Goal: Check status

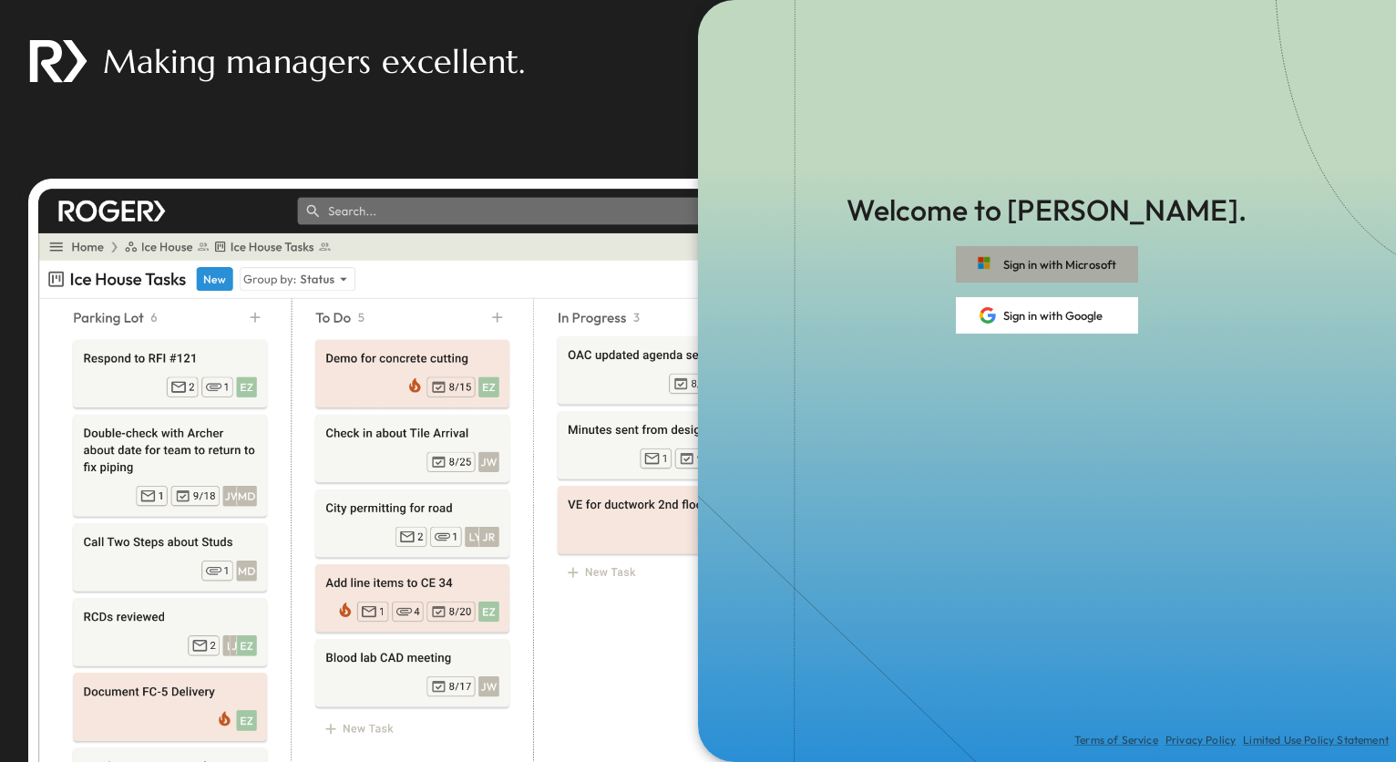
click at [1059, 254] on button "Sign in with Microsoft" at bounding box center [1047, 264] width 182 height 36
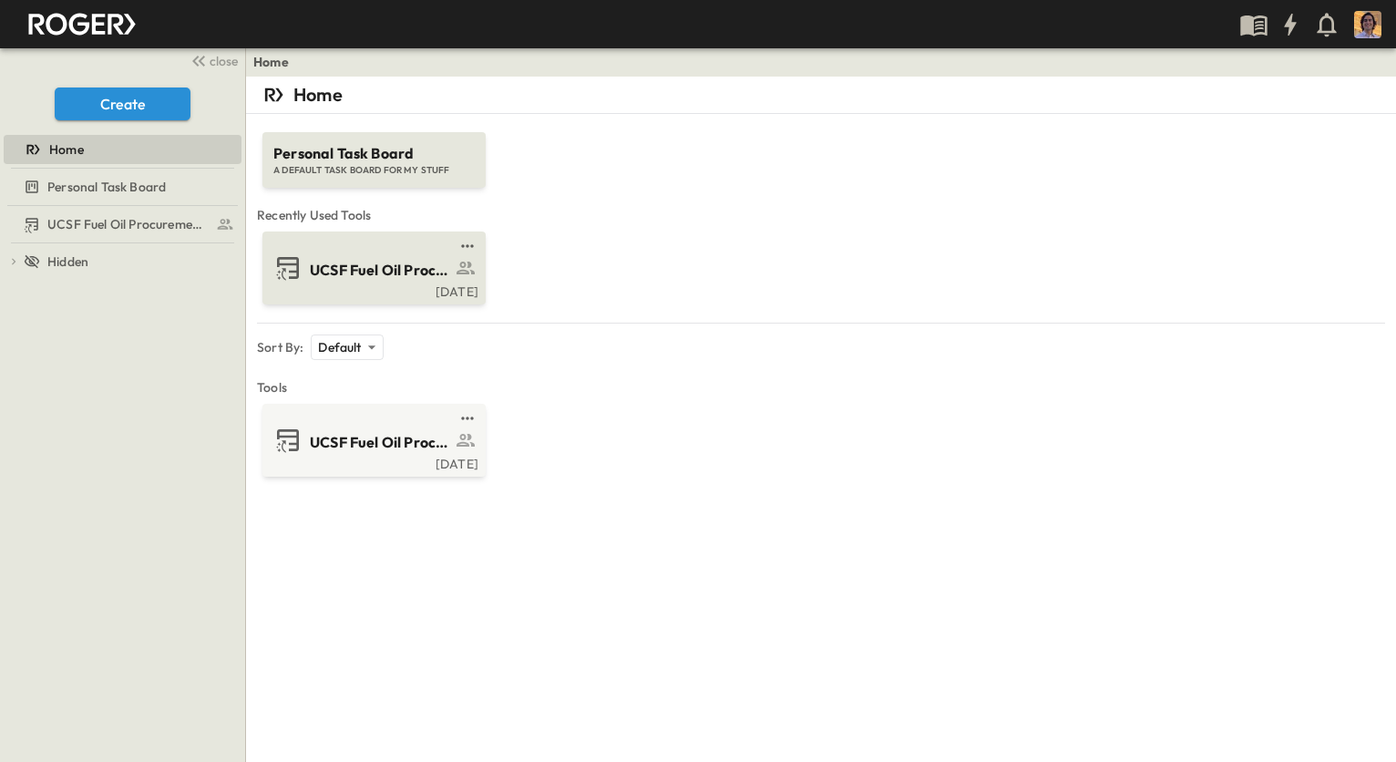
click at [383, 269] on span "UCSF Fuel Oil Procurement Log Fixed" at bounding box center [380, 270] width 141 height 21
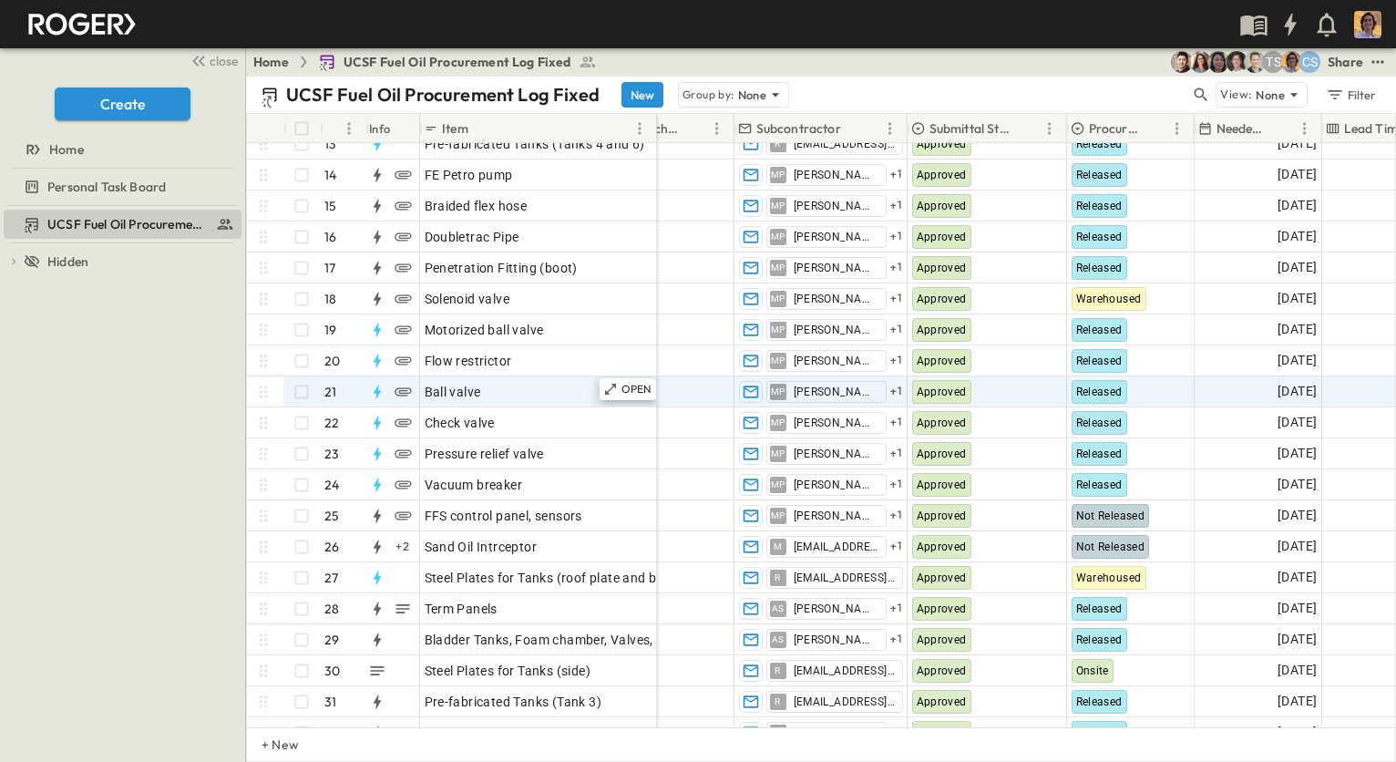
scroll to position [343, 319]
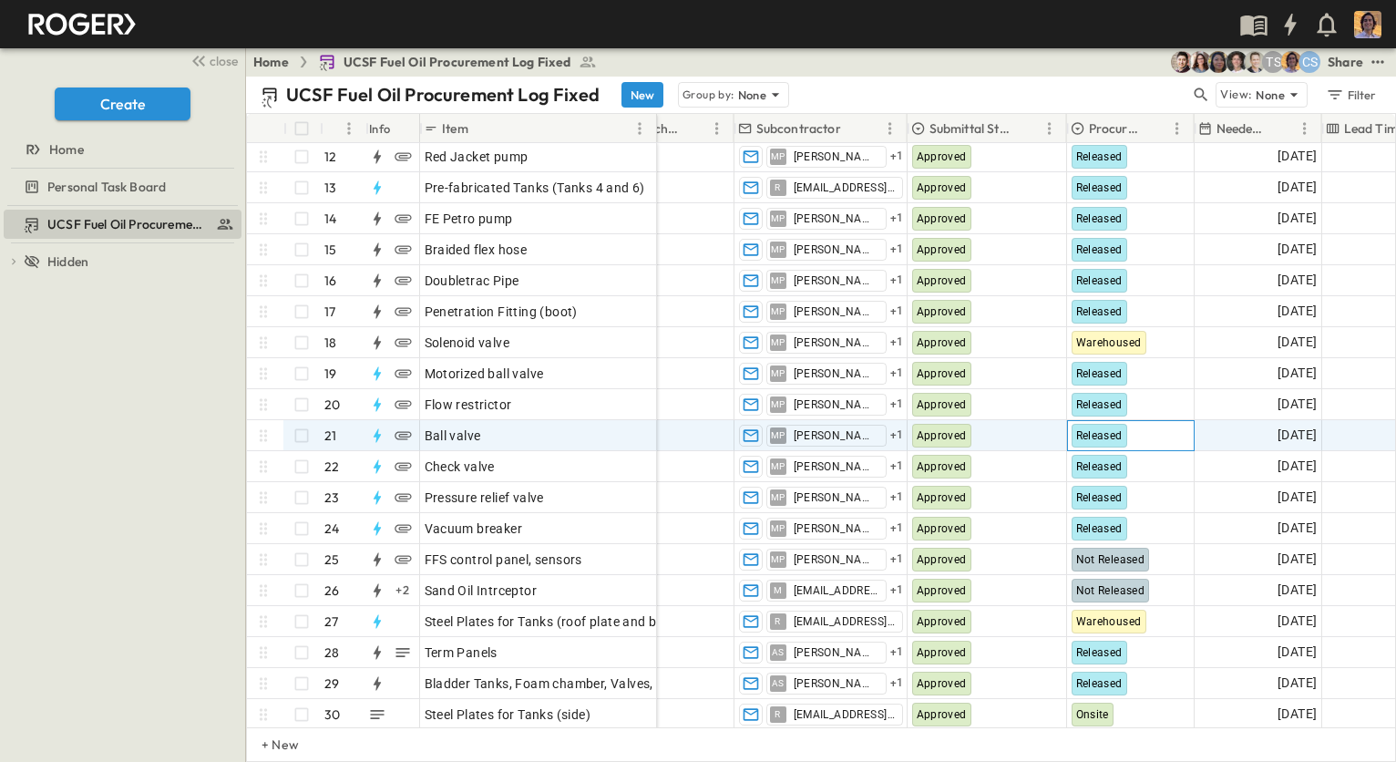
click at [1086, 437] on span "Released" at bounding box center [1099, 435] width 46 height 13
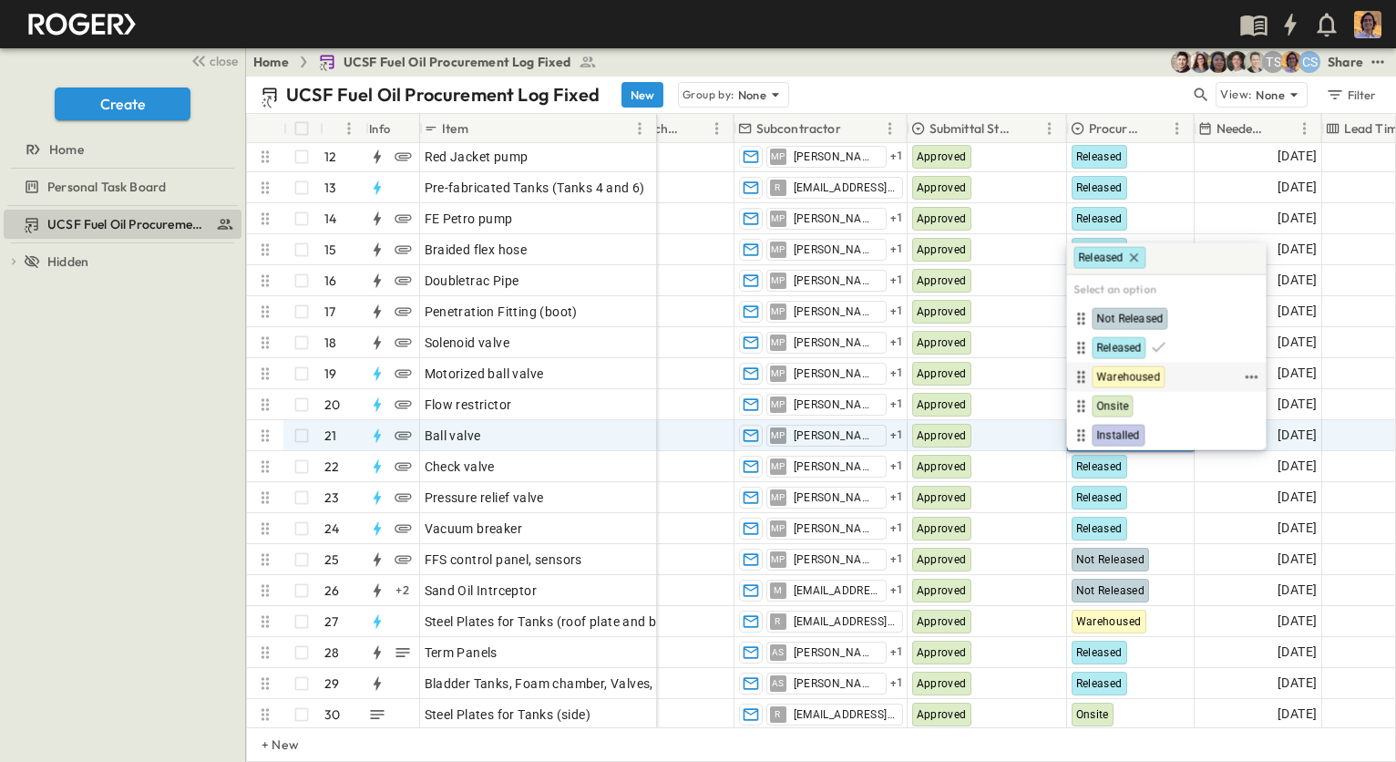
click at [1120, 375] on span "Warehoused" at bounding box center [1128, 377] width 64 height 15
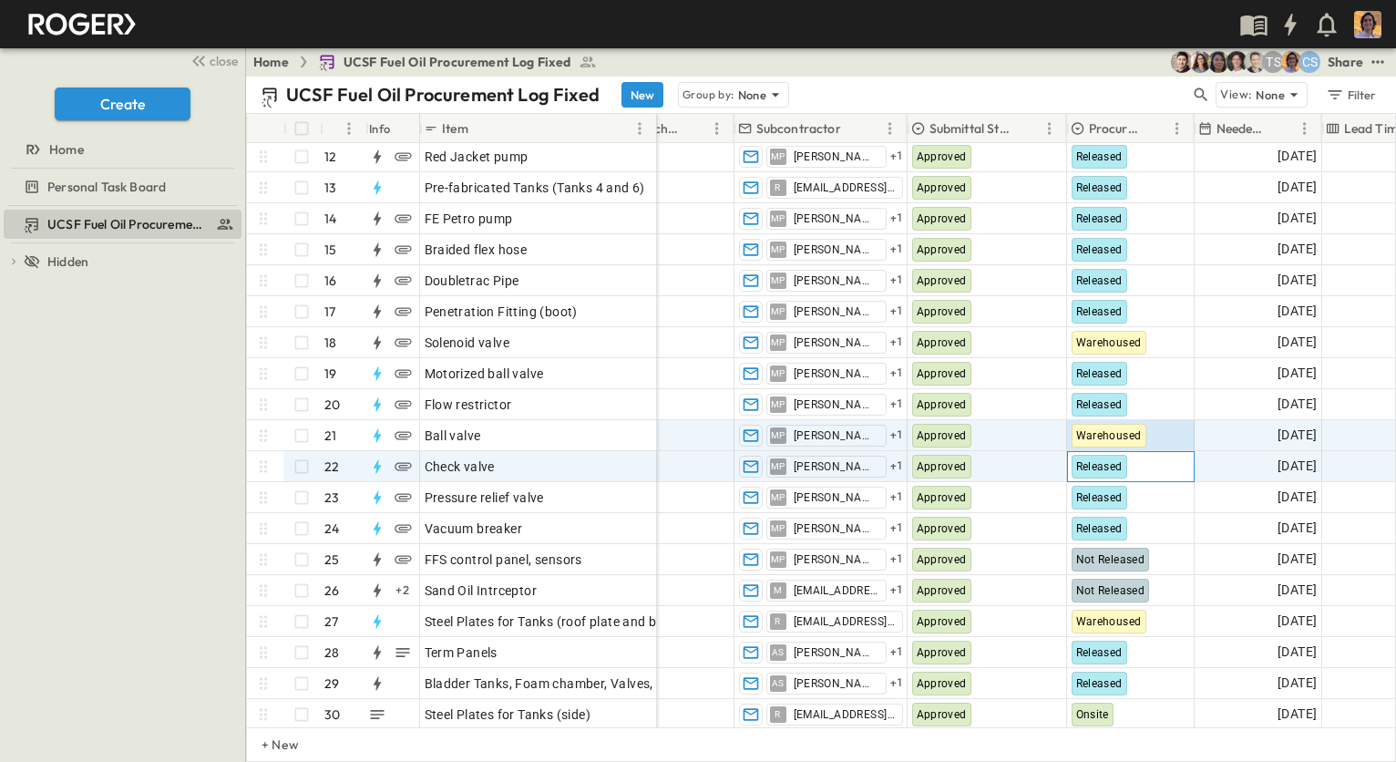
click at [1104, 467] on span "Released" at bounding box center [1099, 466] width 46 height 13
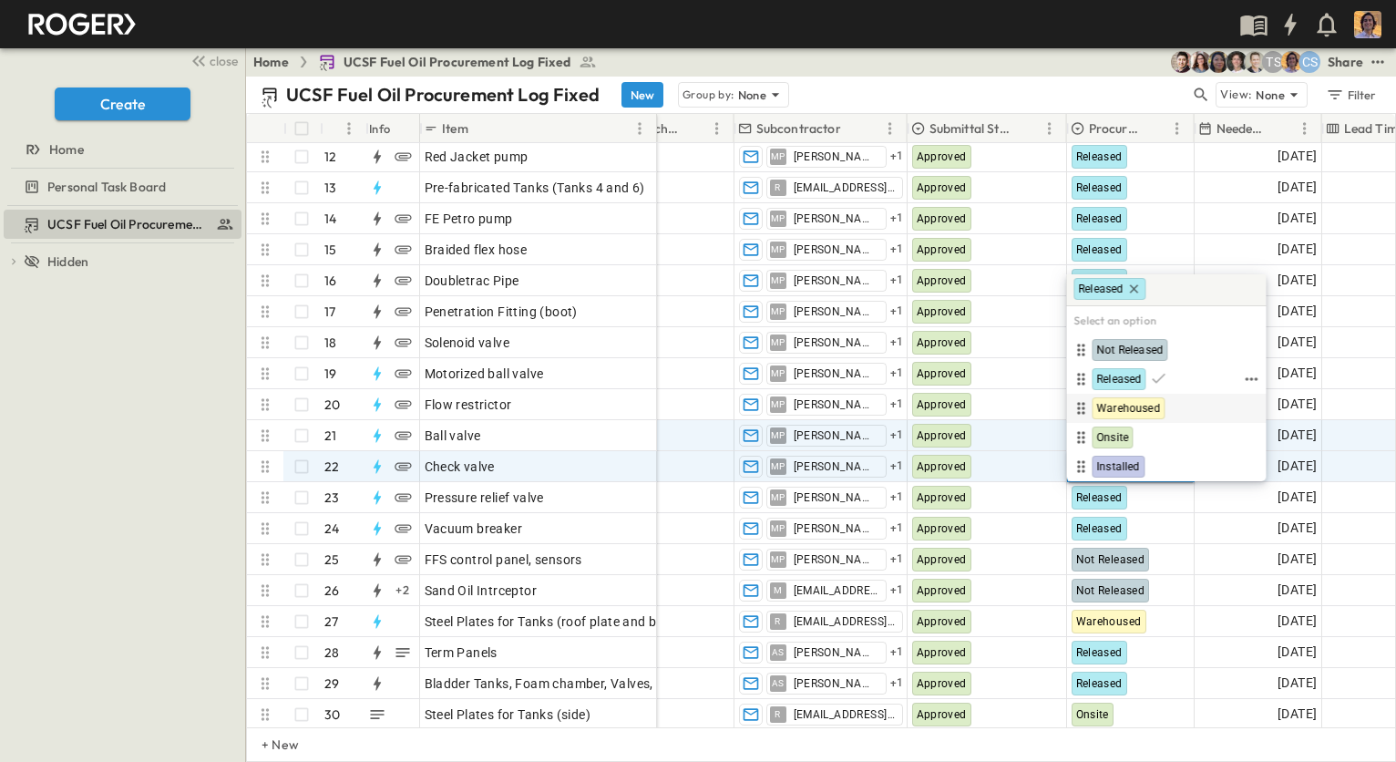
click at [1120, 402] on span "Warehoused" at bounding box center [1128, 408] width 64 height 15
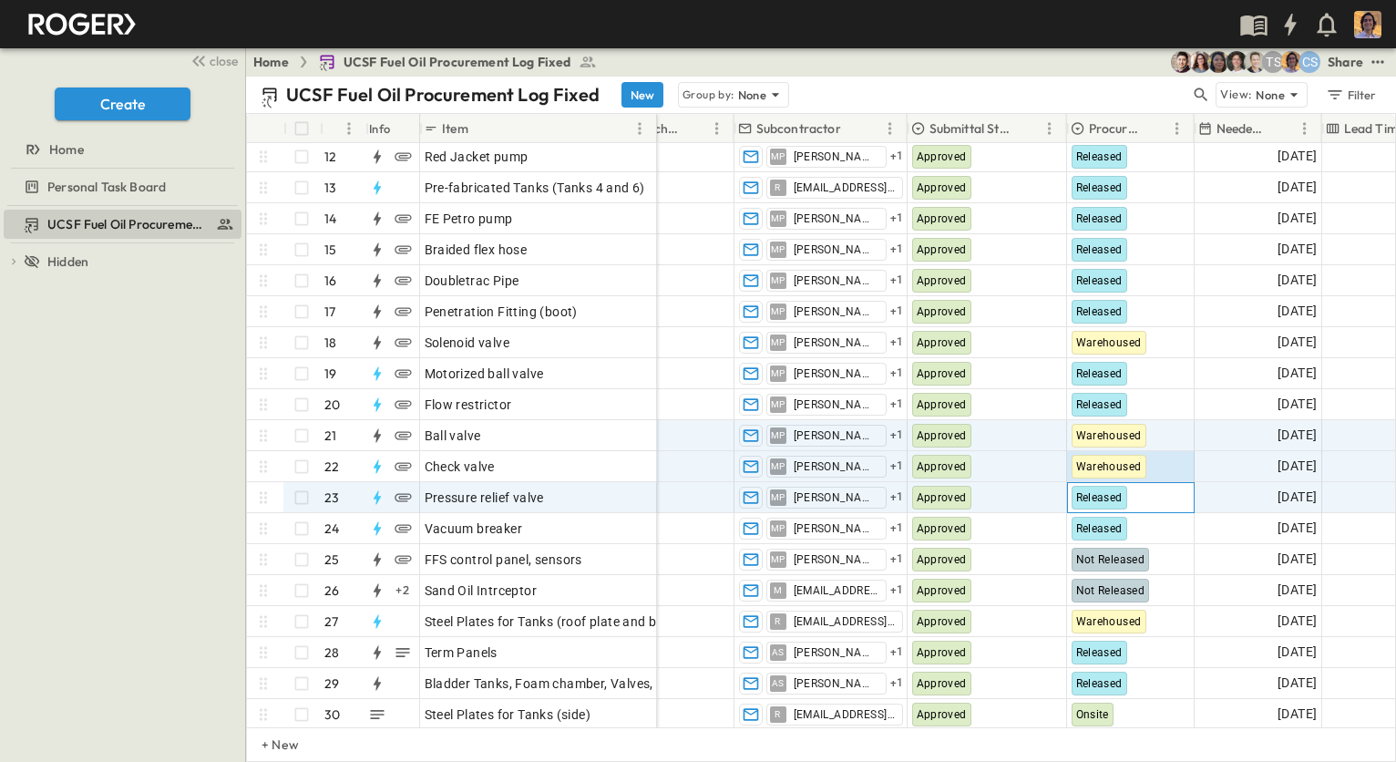
click at [1090, 496] on span "Released" at bounding box center [1099, 497] width 46 height 13
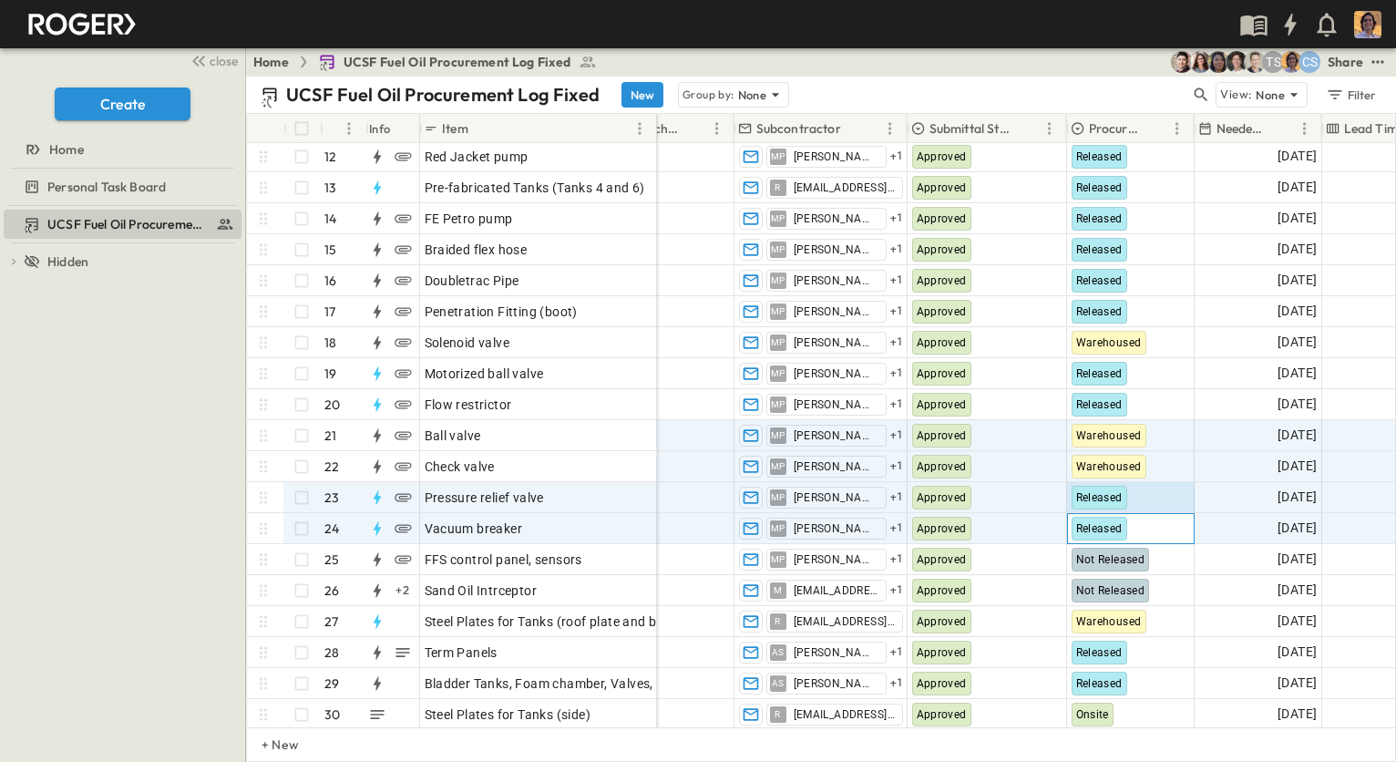
click at [1083, 527] on span "Released" at bounding box center [1099, 528] width 46 height 13
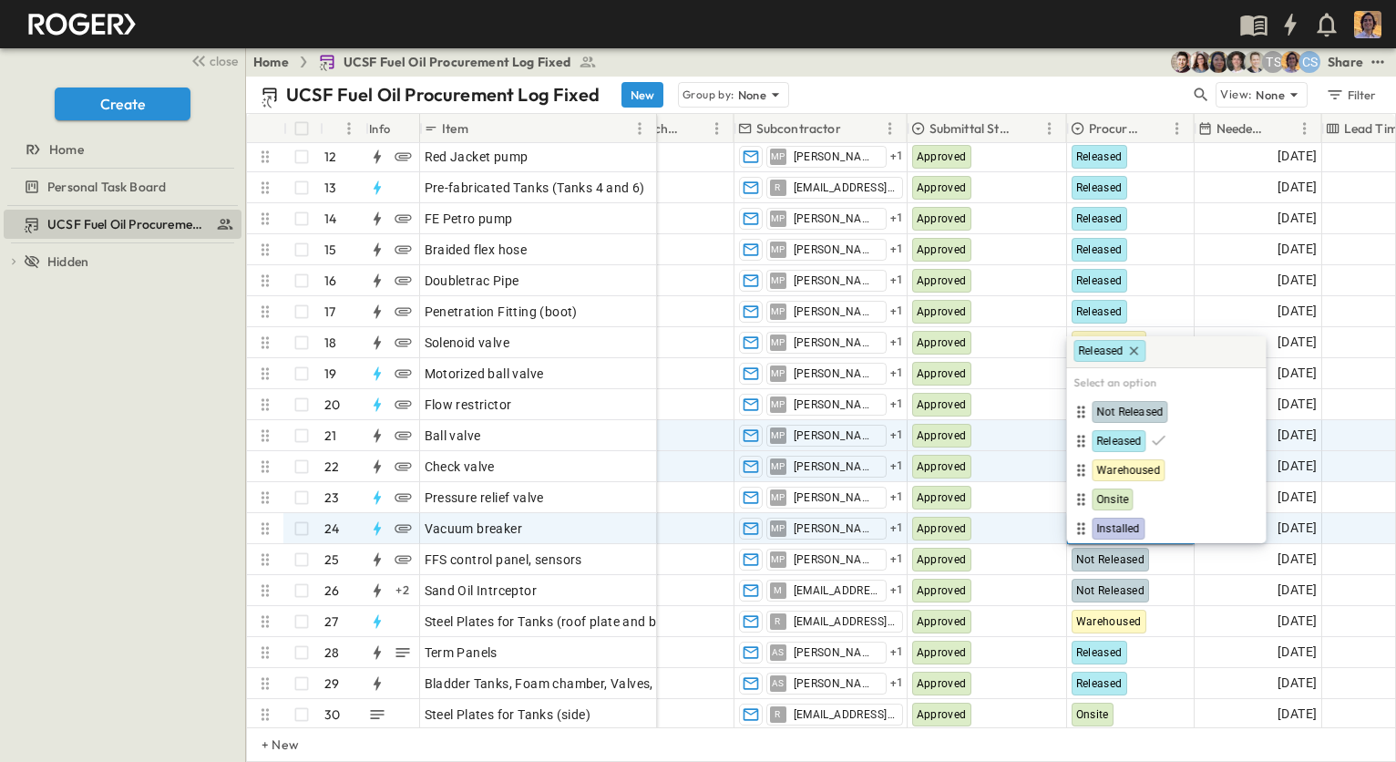
click at [1076, 87] on div "UCSF Fuel Oil Procurement Log Fixed New Group by: None" at bounding box center [725, 95] width 929 height 26
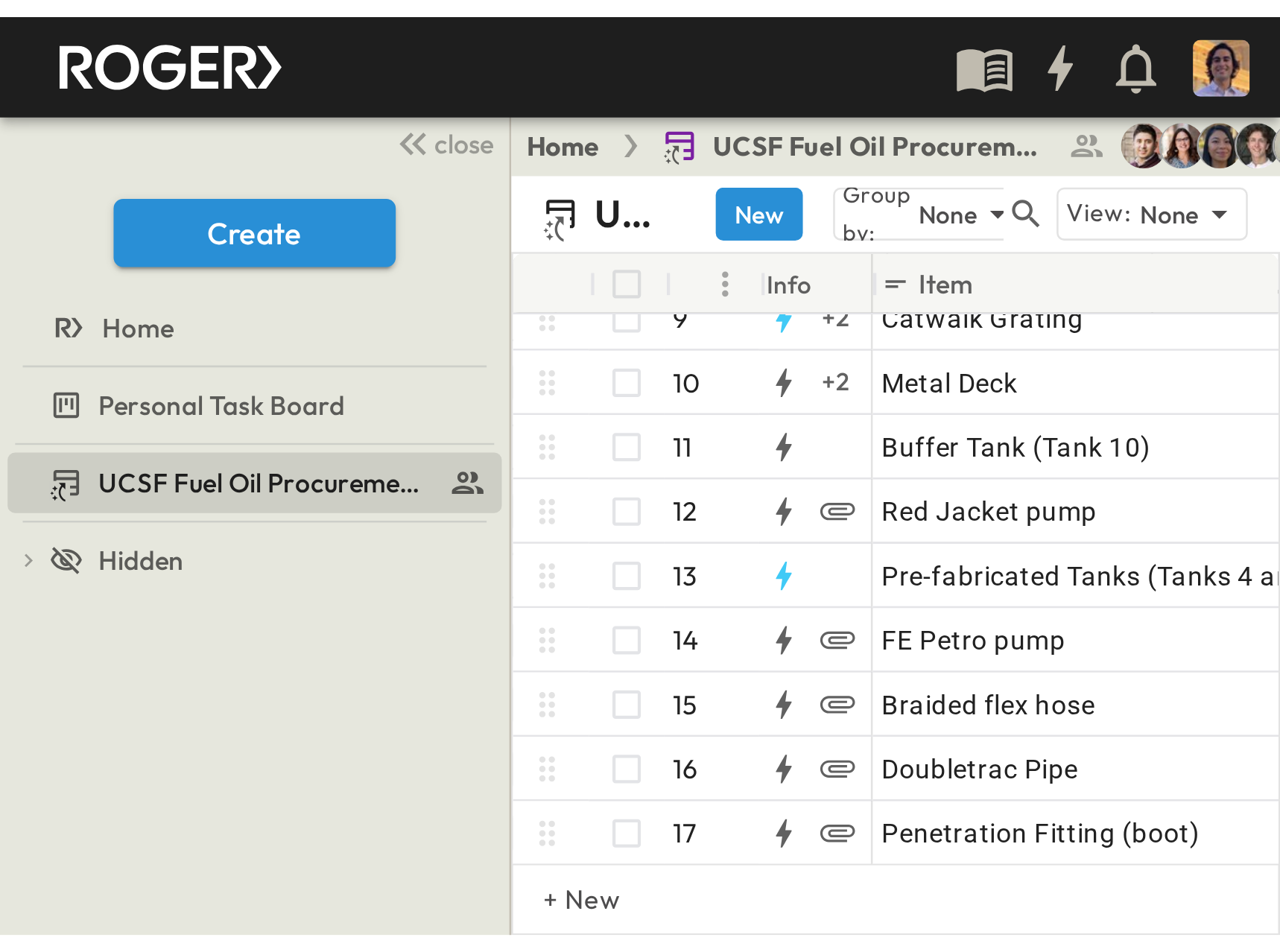
scroll to position [213, 784]
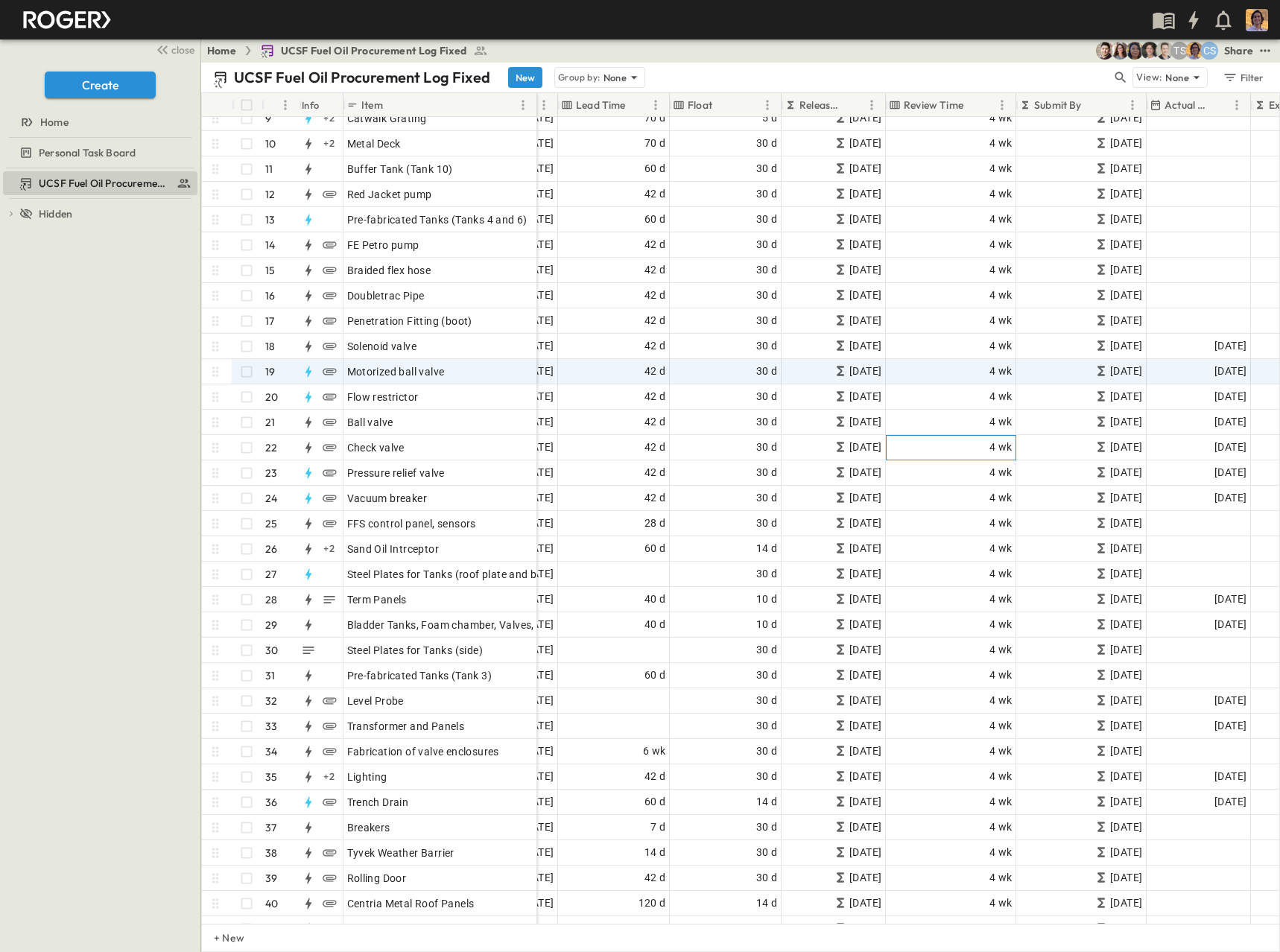
drag, startPoint x: 1094, startPoint y: 209, endPoint x: 707, endPoint y: 98, distance: 402.6
click at [969, 448] on div "4 wk" at bounding box center [951, 447] width 129 height 24
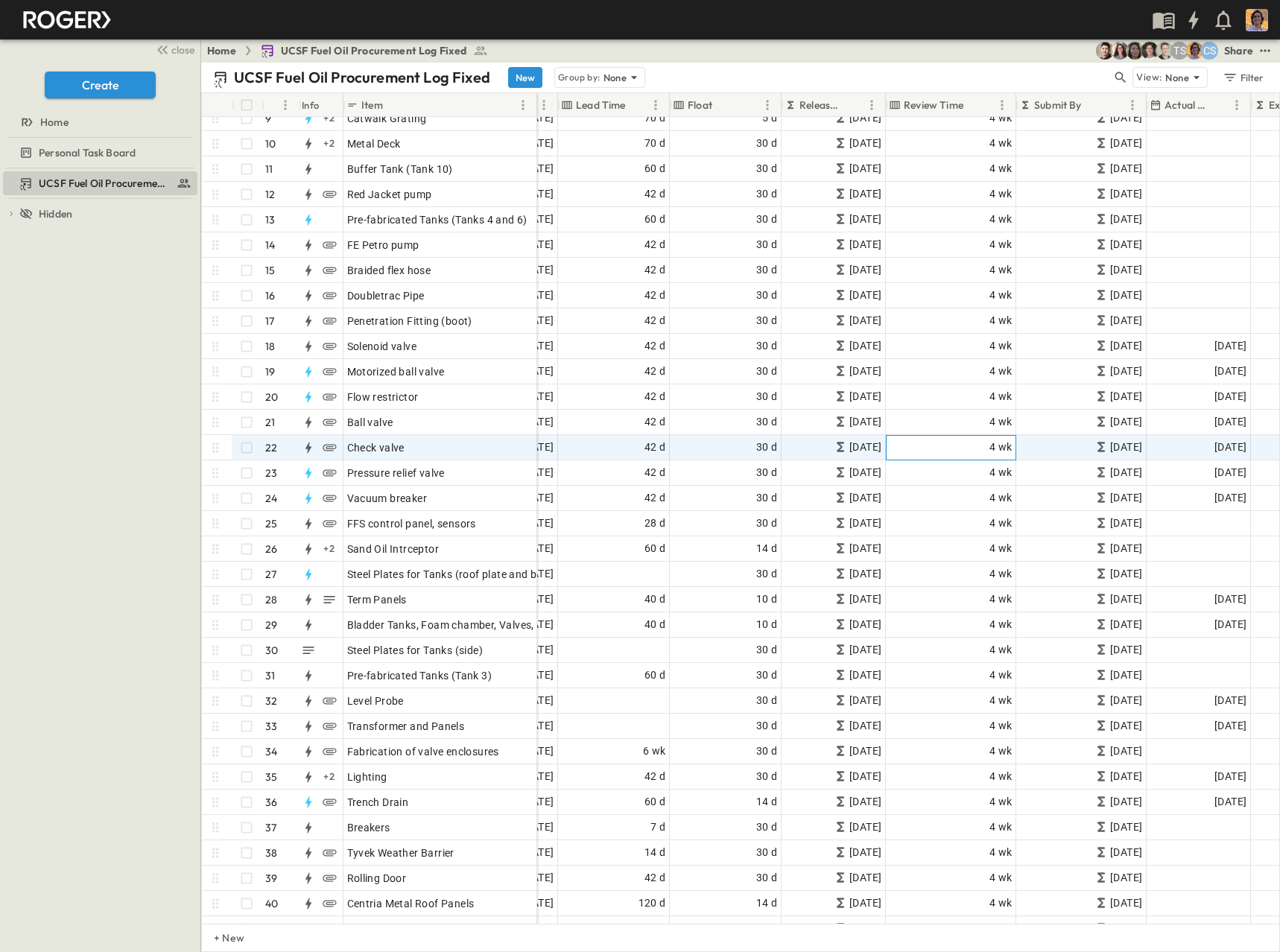
scroll to position [0, 784]
